Goal: Information Seeking & Learning: Learn about a topic

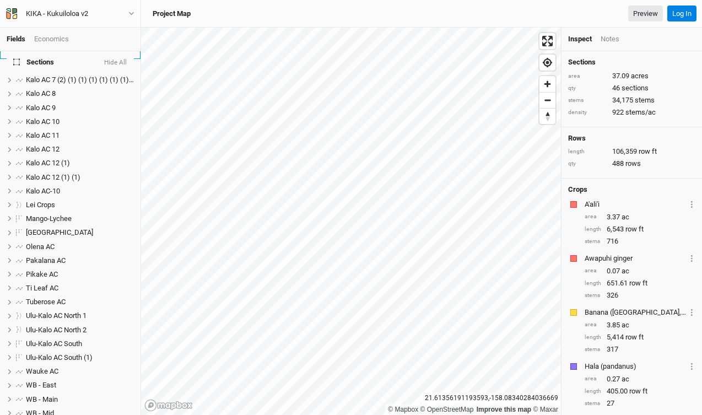
scroll to position [486, 0]
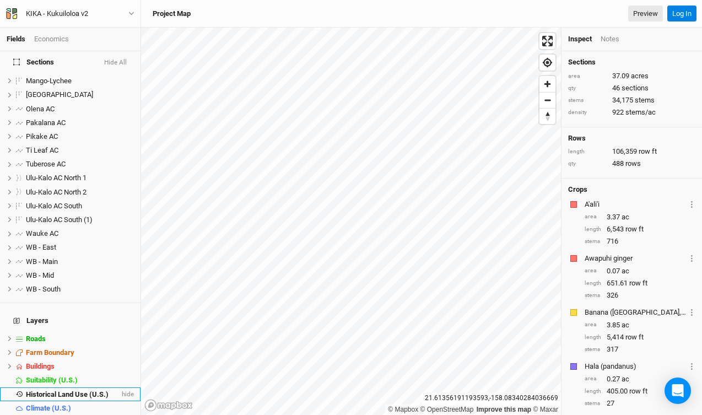
click at [56, 390] on span "Historical Land Use (U.S.)" at bounding box center [67, 394] width 83 height 8
